Goal: Navigation & Orientation: Understand site structure

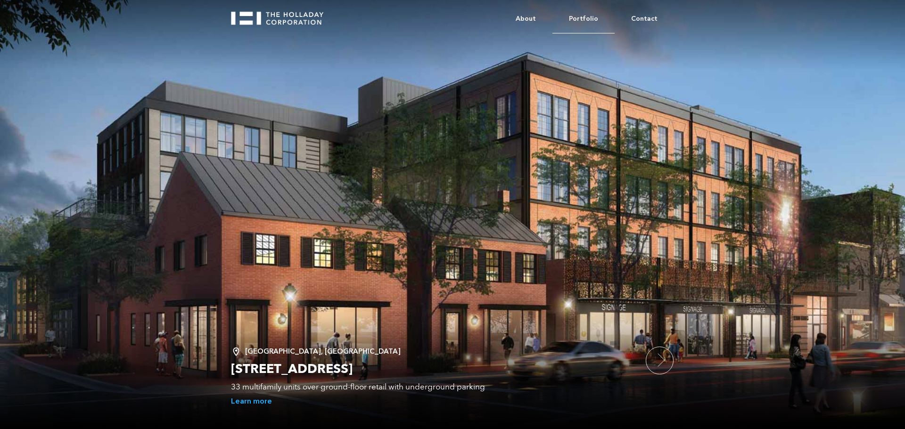
click at [451, 15] on link "Portfolio" at bounding box center [583, 19] width 62 height 29
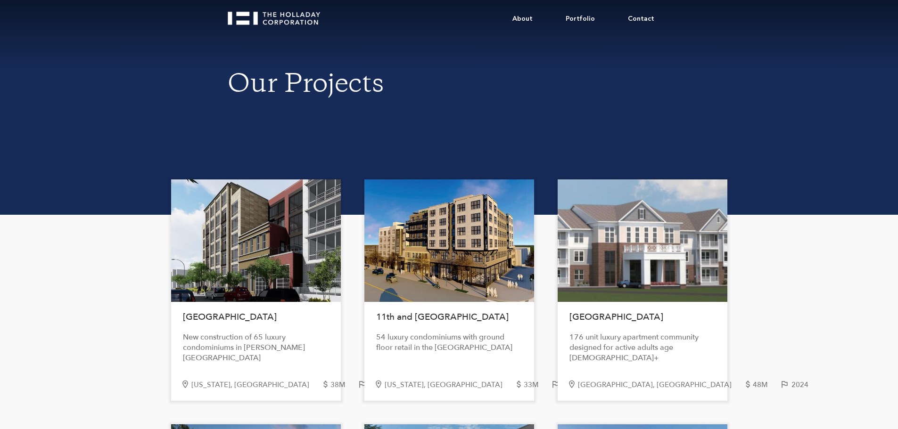
drag, startPoint x: 393, startPoint y: 354, endPoint x: 298, endPoint y: -10, distance: 377.0
click at [651, 16] on link "Contact" at bounding box center [640, 19] width 59 height 29
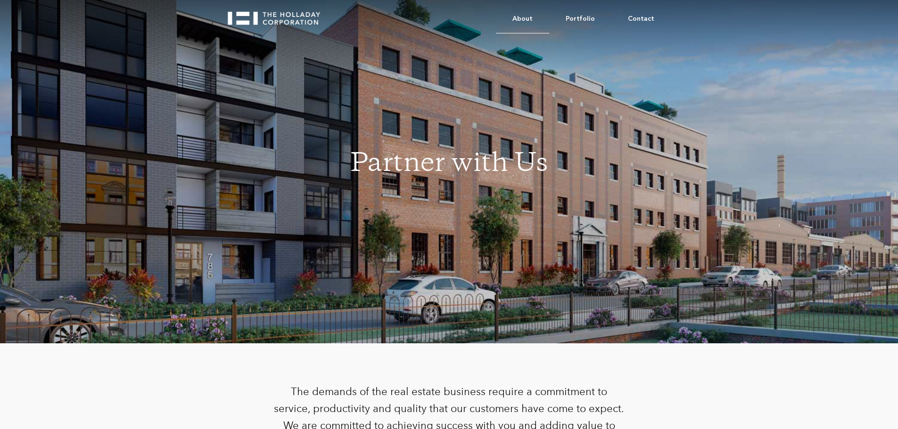
click at [517, 20] on link "About" at bounding box center [522, 19] width 53 height 29
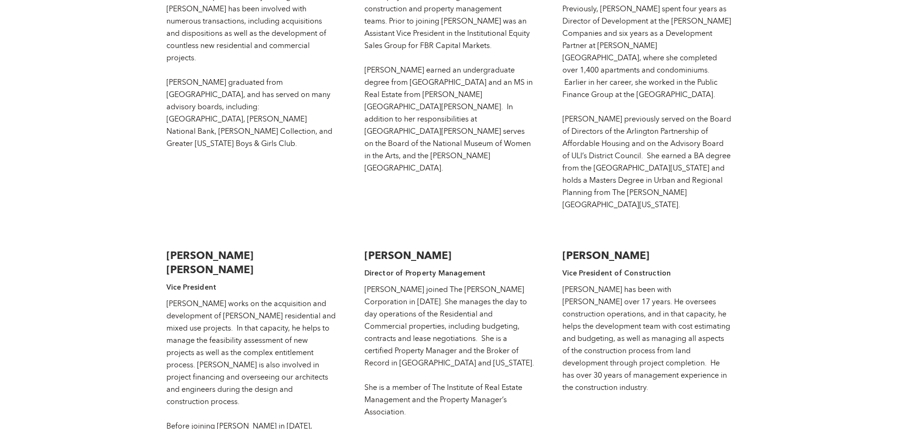
scroll to position [1697, 0]
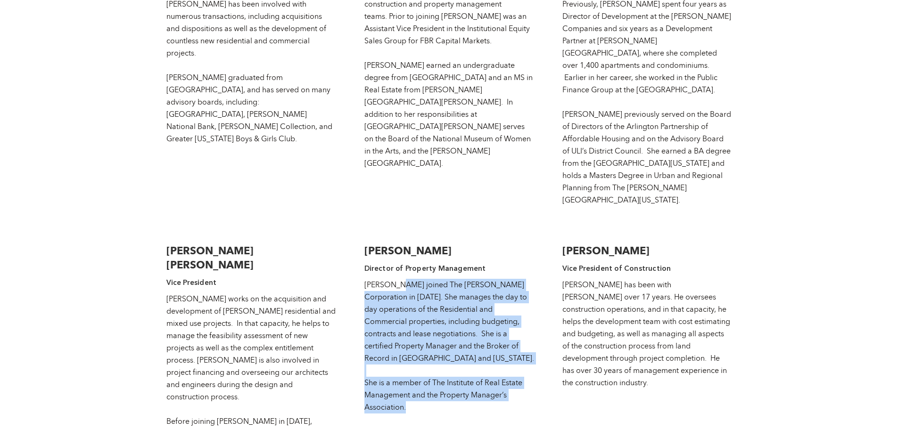
drag, startPoint x: 388, startPoint y: 229, endPoint x: 476, endPoint y: 336, distance: 138.4
click at [476, 336] on div "[PERSON_NAME] joined The [PERSON_NAME] Corporation in [DATE]. She manages the d…" at bounding box center [449, 346] width 170 height 135
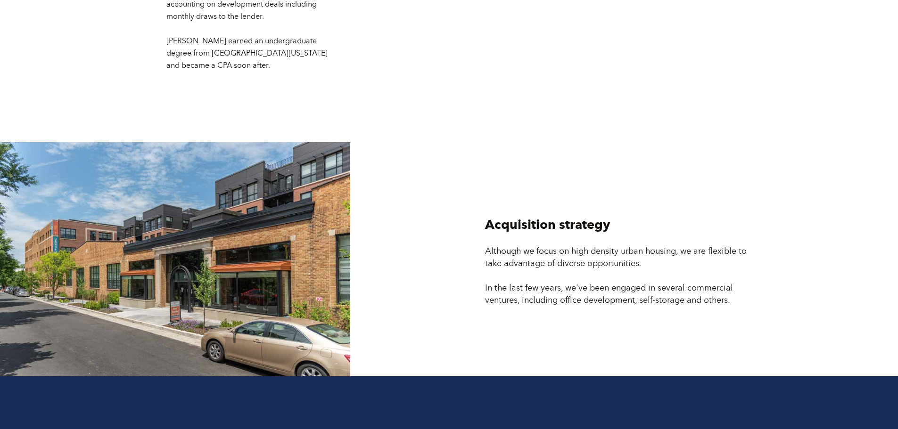
scroll to position [2533, 0]
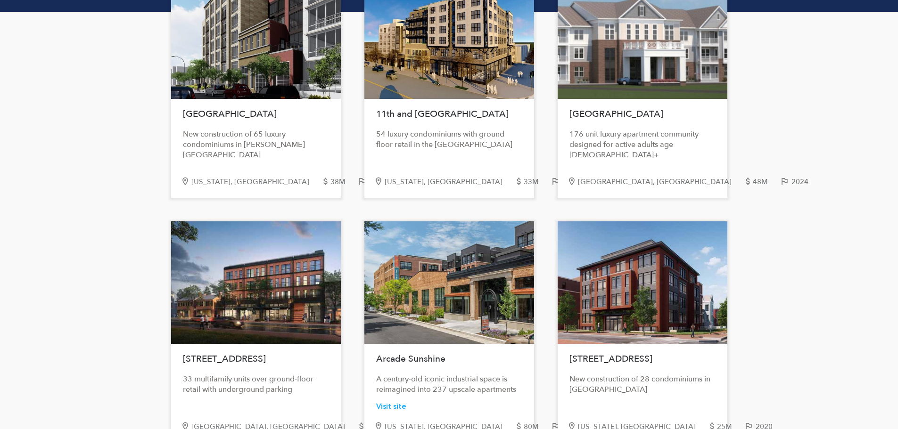
scroll to position [330, 0]
